Goal: Navigation & Orientation: Find specific page/section

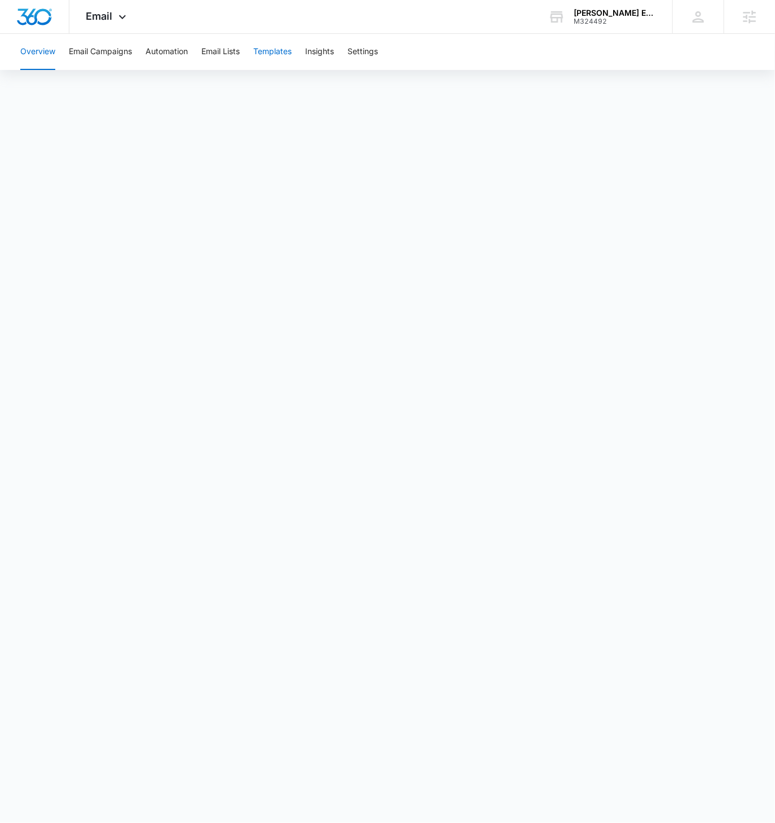
click at [282, 53] on button "Templates" at bounding box center [272, 52] width 38 height 36
click at [113, 50] on button "Email Campaigns" at bounding box center [100, 52] width 63 height 36
click at [369, 55] on button "Settings" at bounding box center [363, 52] width 30 height 36
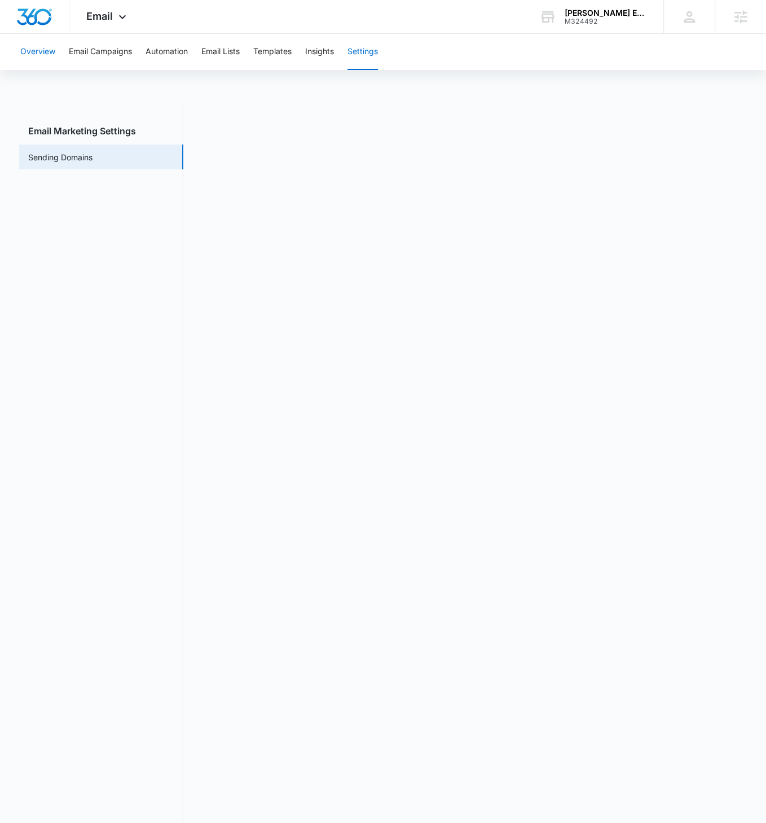
click at [47, 55] on button "Overview" at bounding box center [37, 52] width 35 height 36
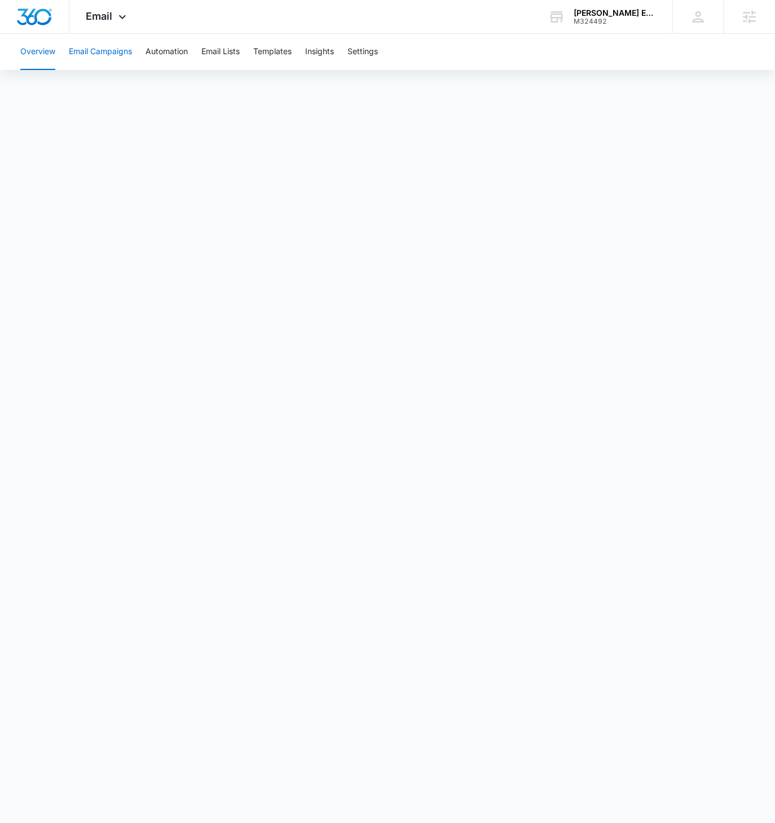
click at [104, 55] on button "Email Campaigns" at bounding box center [100, 52] width 63 height 36
click at [101, 51] on button "Email Campaigns" at bounding box center [100, 52] width 63 height 36
click at [34, 51] on button "Overview" at bounding box center [37, 52] width 35 height 36
click at [113, 50] on button "Email Campaigns" at bounding box center [100, 52] width 63 height 36
click at [264, 50] on button "Templates" at bounding box center [272, 52] width 38 height 36
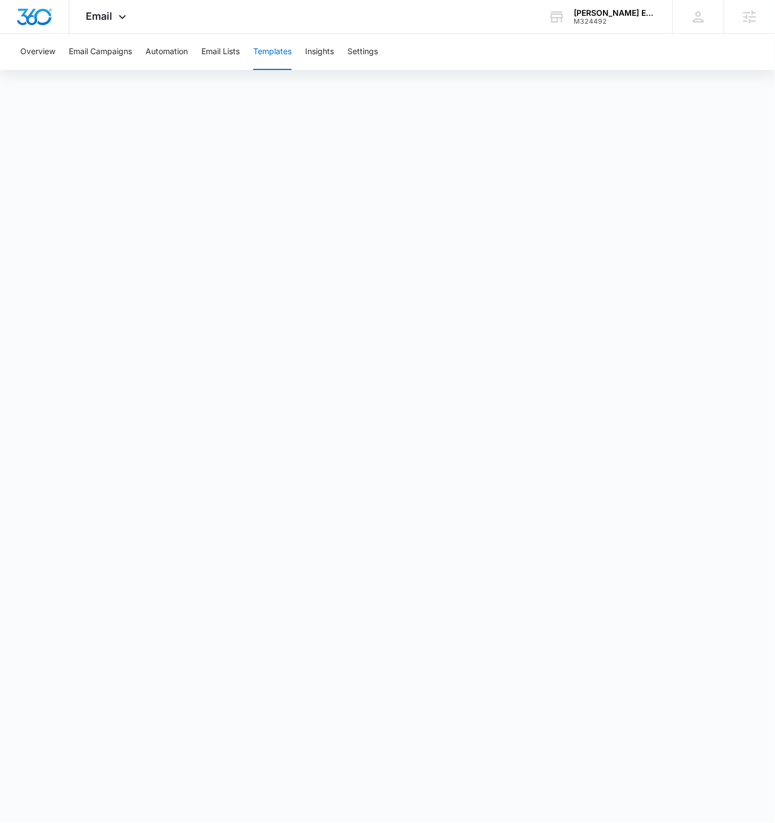
click at [270, 58] on button "Templates" at bounding box center [272, 52] width 38 height 36
click at [273, 55] on button "Templates" at bounding box center [272, 52] width 38 height 36
click at [114, 47] on button "Email Campaigns" at bounding box center [100, 52] width 63 height 36
click at [281, 52] on button "Templates" at bounding box center [272, 52] width 38 height 36
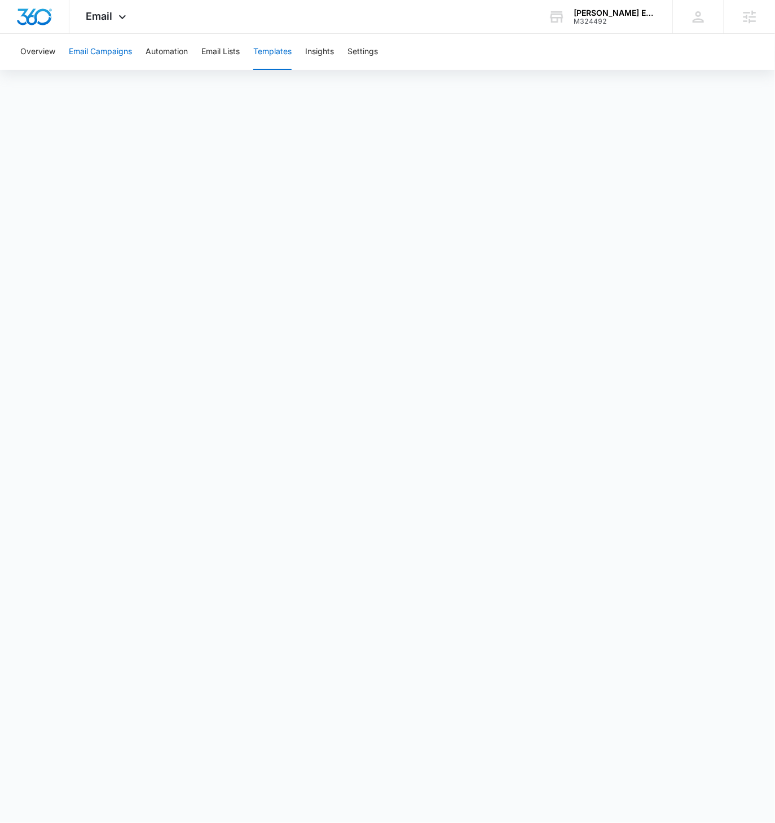
click at [115, 51] on button "Email Campaigns" at bounding box center [100, 52] width 63 height 36
click at [119, 11] on div "Email Apps Reputation Websites Forms CRM Email Social Content Ads Intelligence …" at bounding box center [107, 16] width 77 height 33
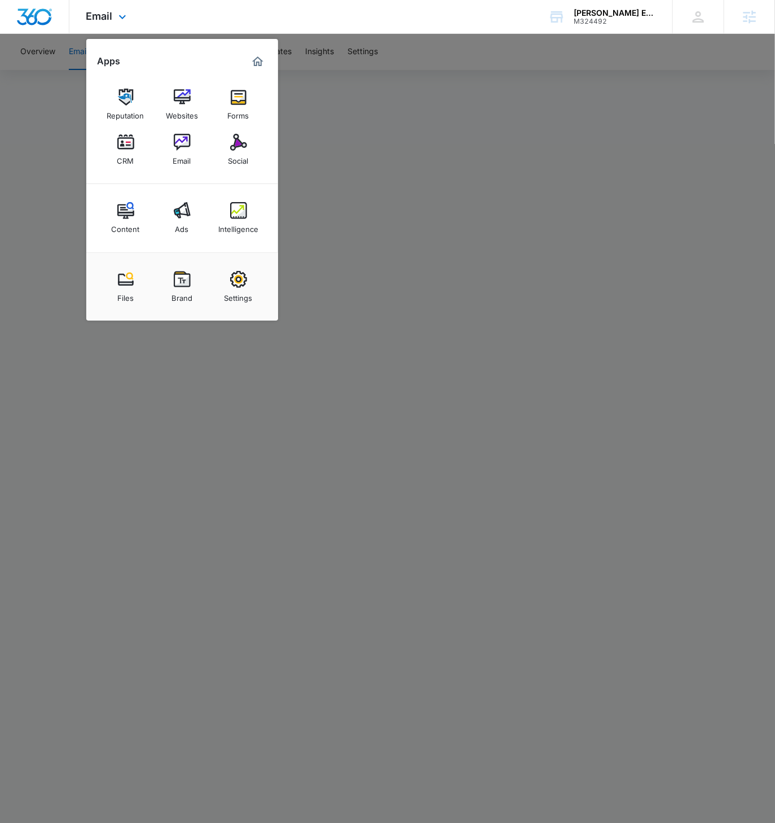
click at [271, 17] on div "Email Apps Reputation Websites Forms CRM Email Social Content Ads Intelligence …" at bounding box center [387, 17] width 775 height 34
click at [411, 79] on div at bounding box center [387, 411] width 775 height 823
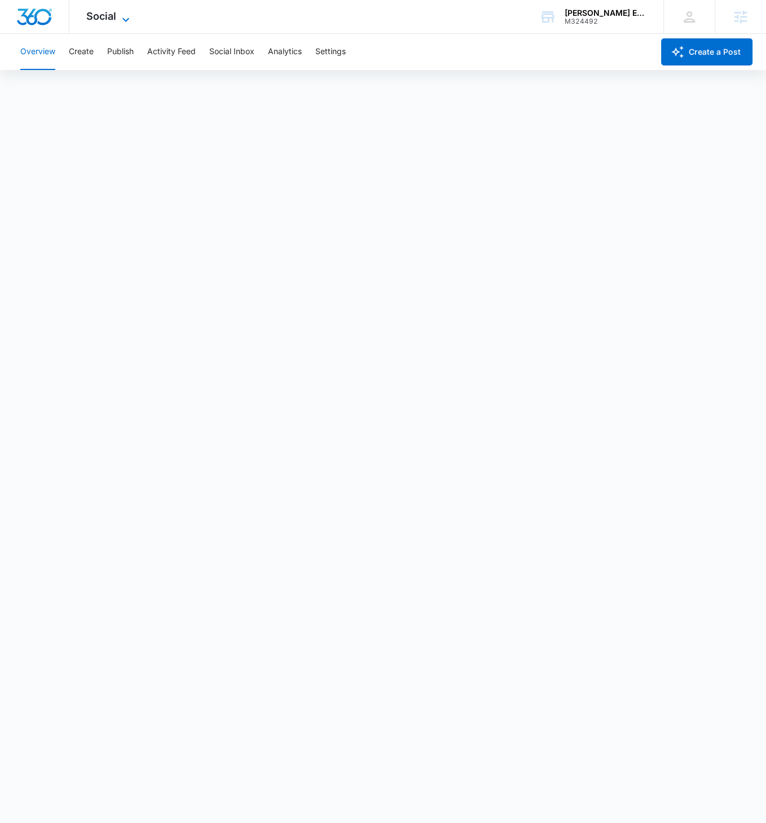
click at [121, 17] on icon at bounding box center [126, 20] width 14 height 14
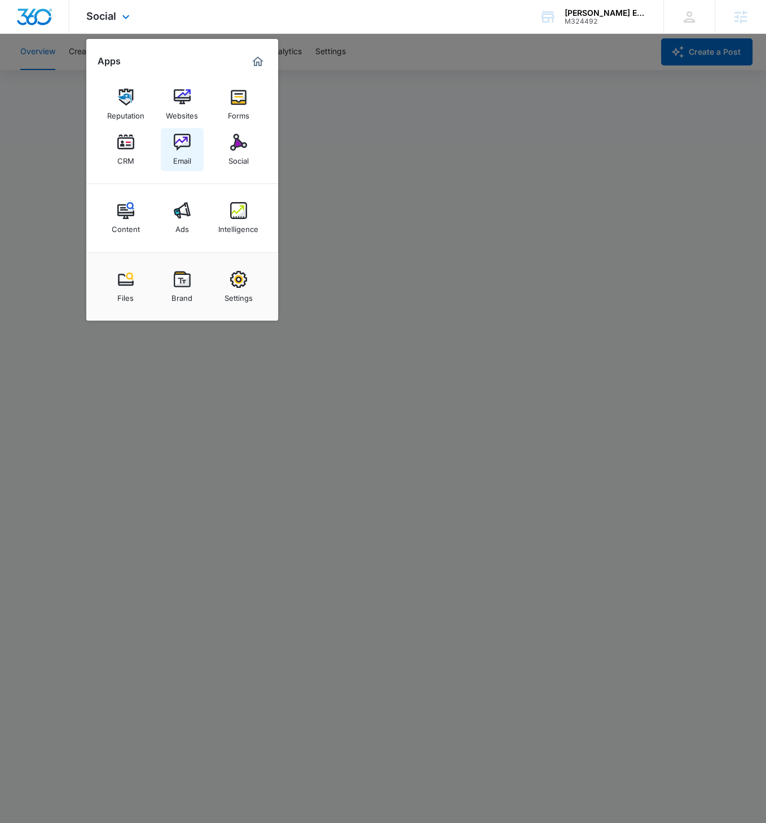
click at [183, 149] on img at bounding box center [182, 142] width 17 height 17
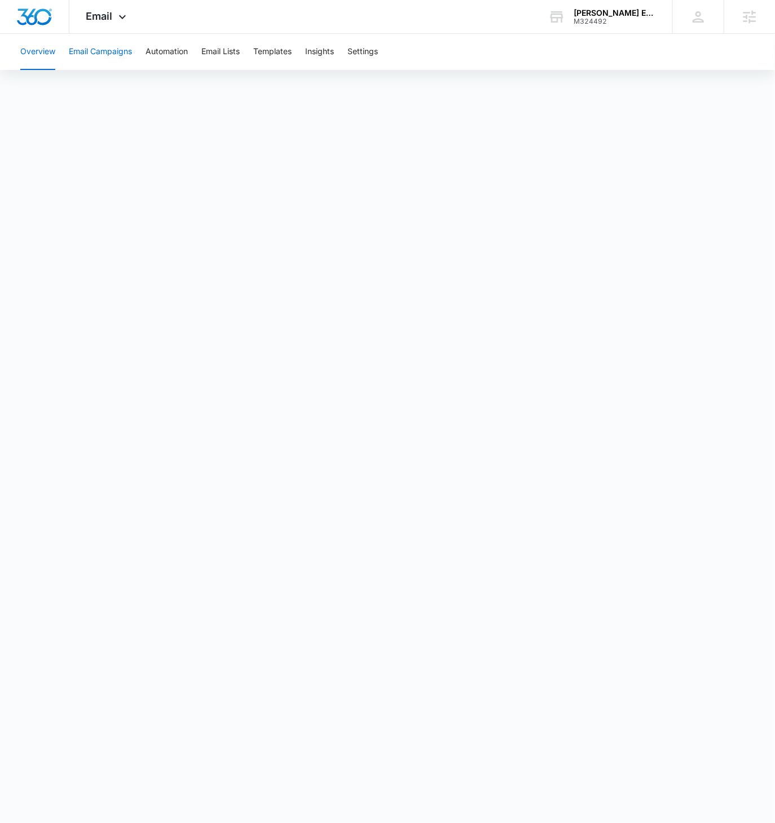
click at [93, 48] on button "Email Campaigns" at bounding box center [100, 52] width 63 height 36
click at [126, 17] on icon at bounding box center [123, 20] width 14 height 14
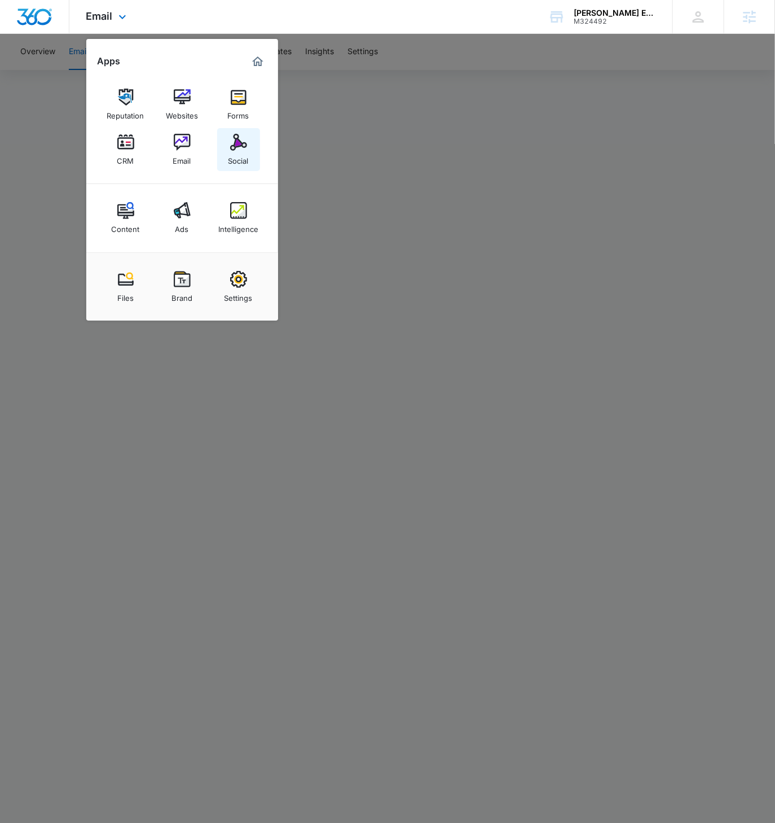
click at [231, 143] on img at bounding box center [238, 142] width 17 height 17
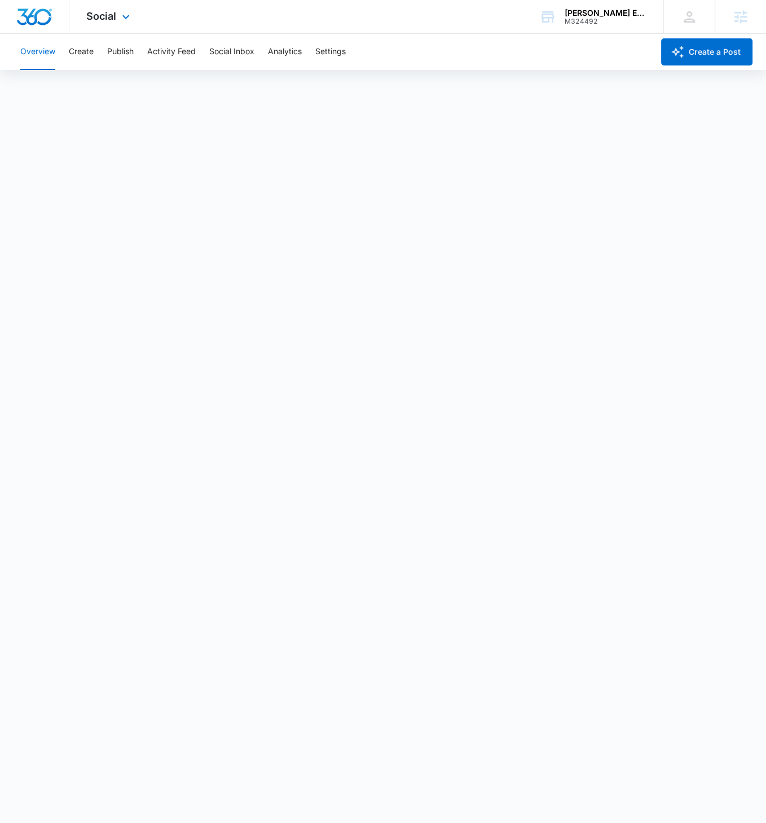
scroll to position [3, 0]
click at [114, 44] on button "Publish" at bounding box center [120, 52] width 27 height 36
click at [91, 88] on button "Schedules" at bounding box center [86, 87] width 38 height 32
click at [31, 87] on button "Calendar" at bounding box center [36, 87] width 33 height 32
click at [83, 52] on button "Create" at bounding box center [81, 52] width 25 height 36
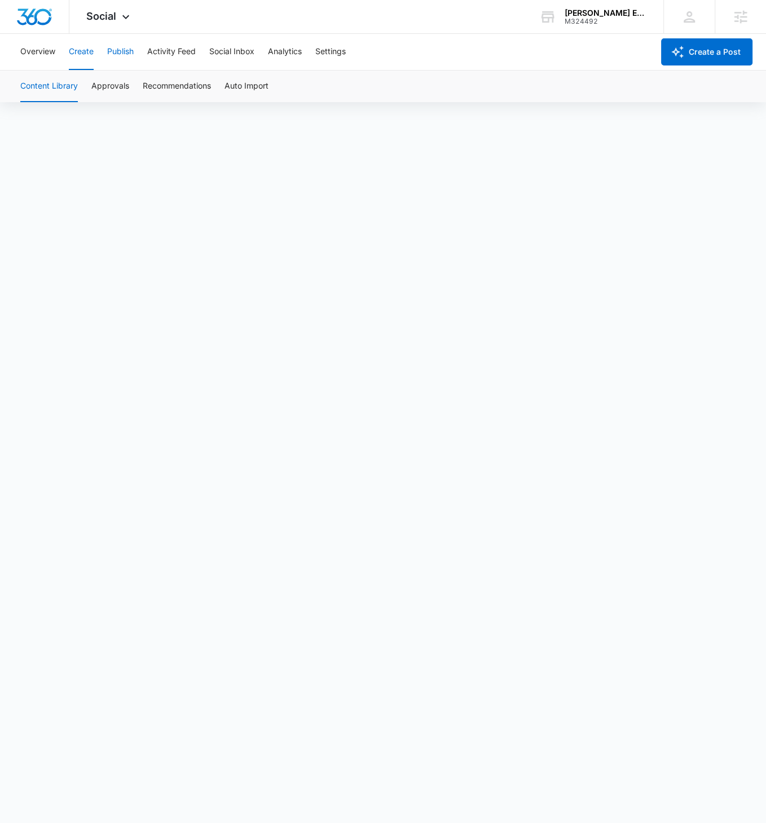
click at [113, 49] on button "Publish" at bounding box center [120, 52] width 27 height 36
click at [95, 57] on div "Overview Create Publish Activity Feed Social Inbox Analytics Settings" at bounding box center [334, 52] width 640 height 36
click at [85, 51] on button "Create" at bounding box center [81, 52] width 25 height 36
click at [116, 94] on button "Approvals" at bounding box center [110, 87] width 38 height 32
click at [86, 53] on button "Create" at bounding box center [81, 52] width 25 height 36
